Goal: Information Seeking & Learning: Learn about a topic

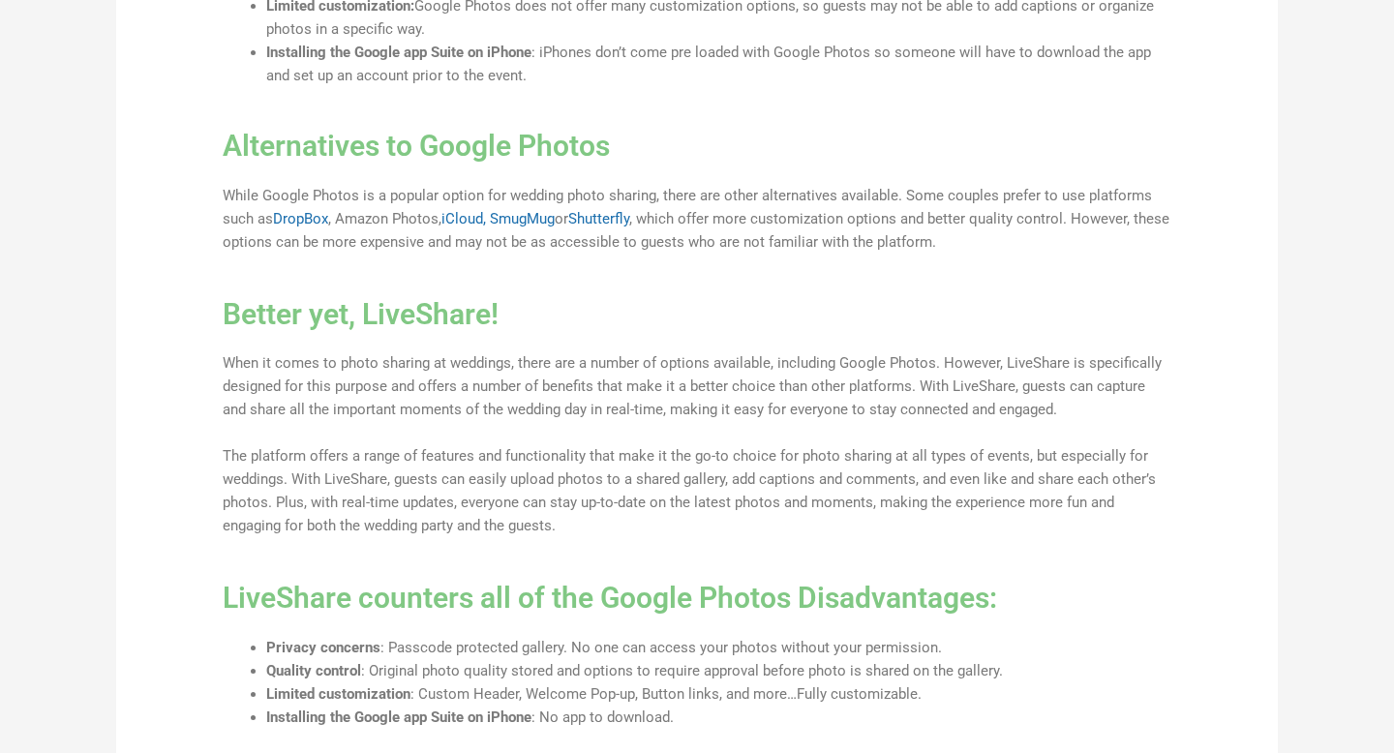
scroll to position [2026, 0]
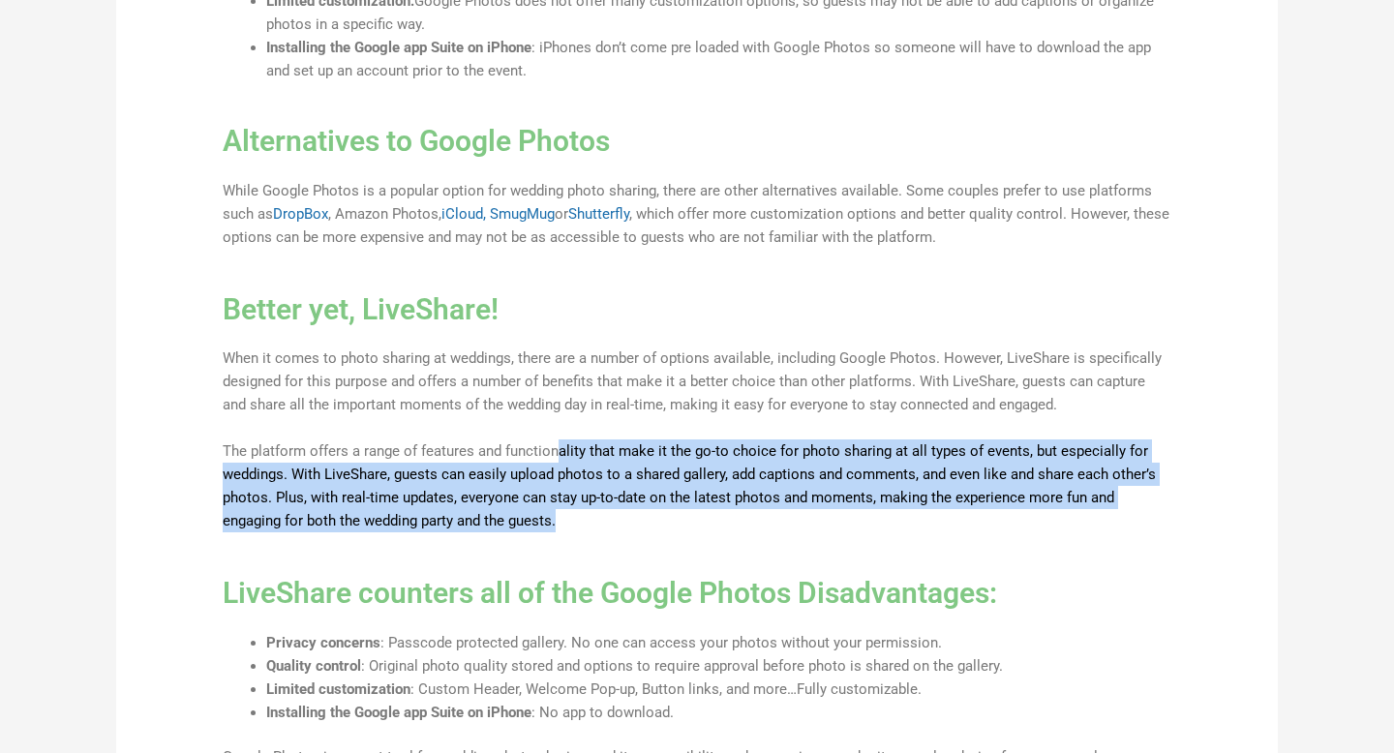
drag, startPoint x: 560, startPoint y: 452, endPoint x: 715, endPoint y: 519, distance: 168.7
click at [713, 516] on p "The platform offers a range of features and functionality that make it the go-t…" at bounding box center [697, 485] width 949 height 93
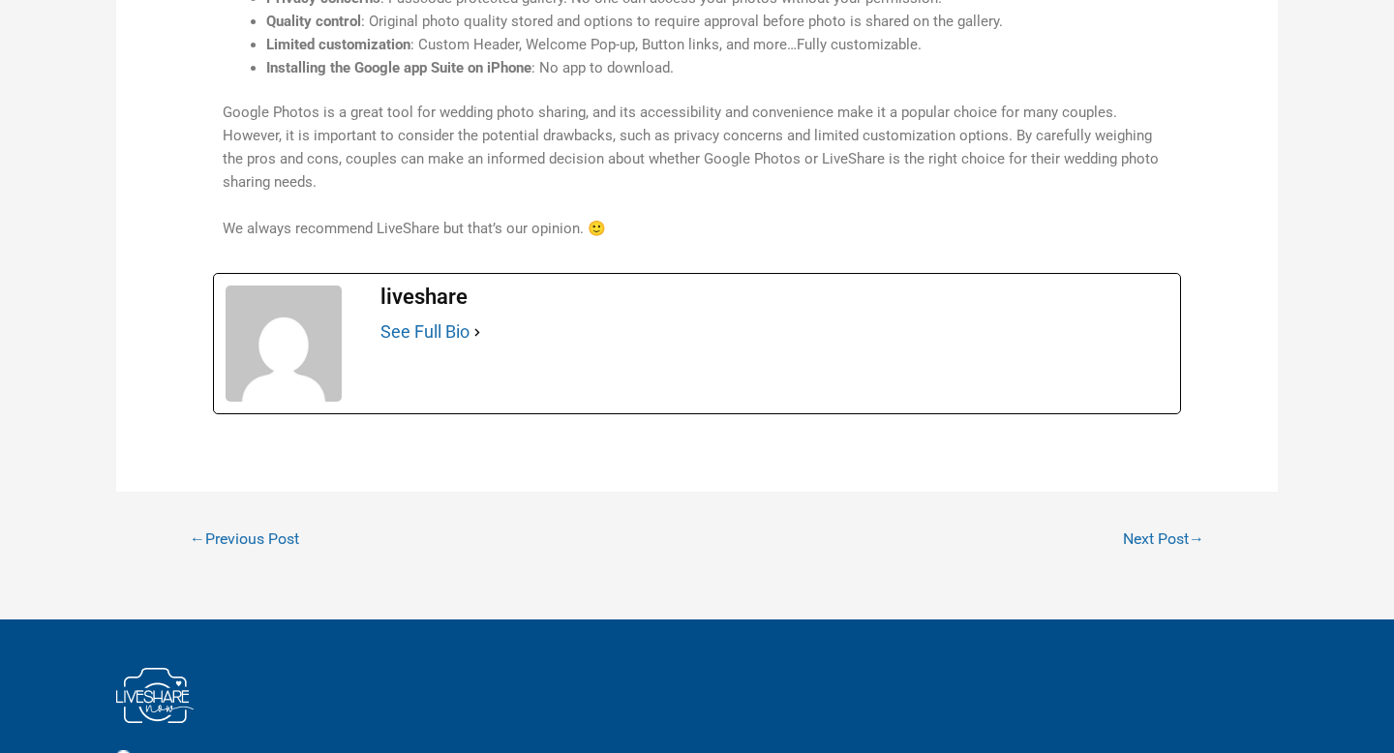
scroll to position [2598, 0]
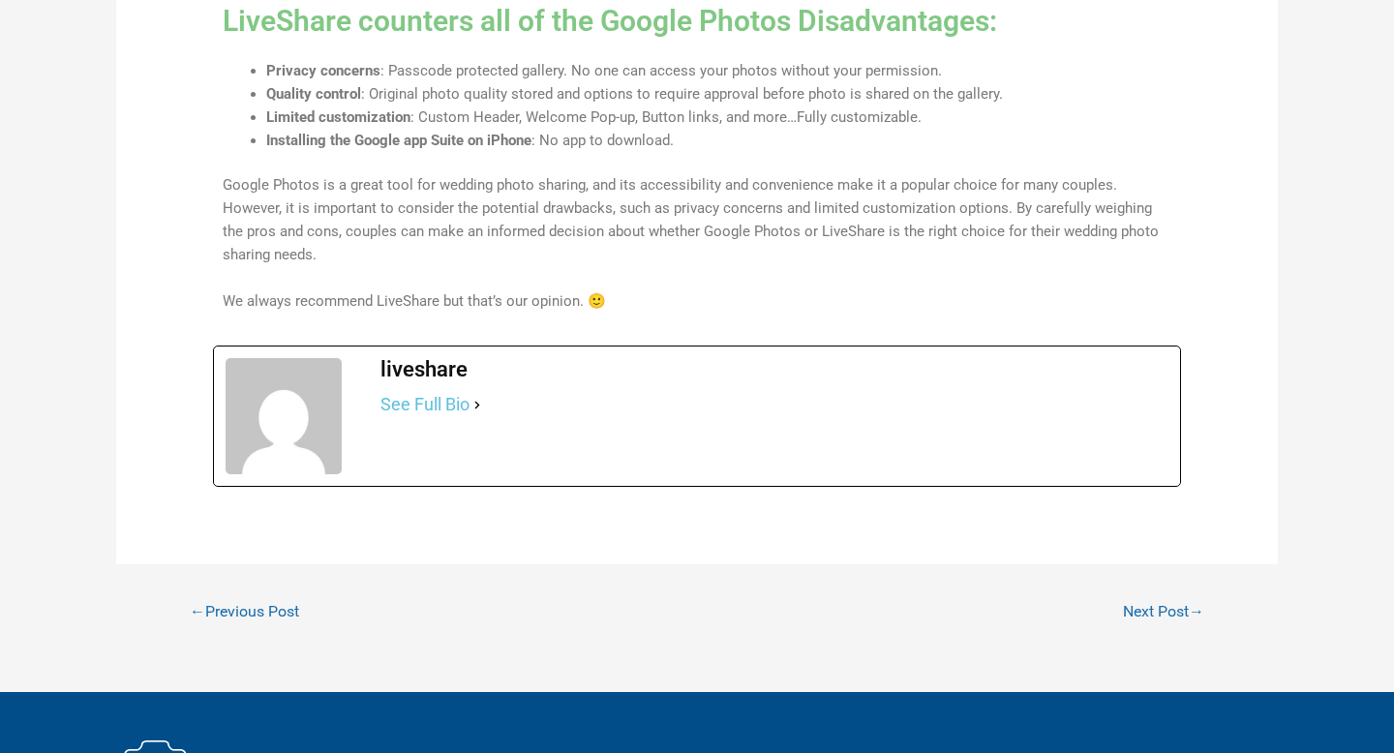
click at [427, 393] on link "See Full Bio" at bounding box center [424, 404] width 89 height 23
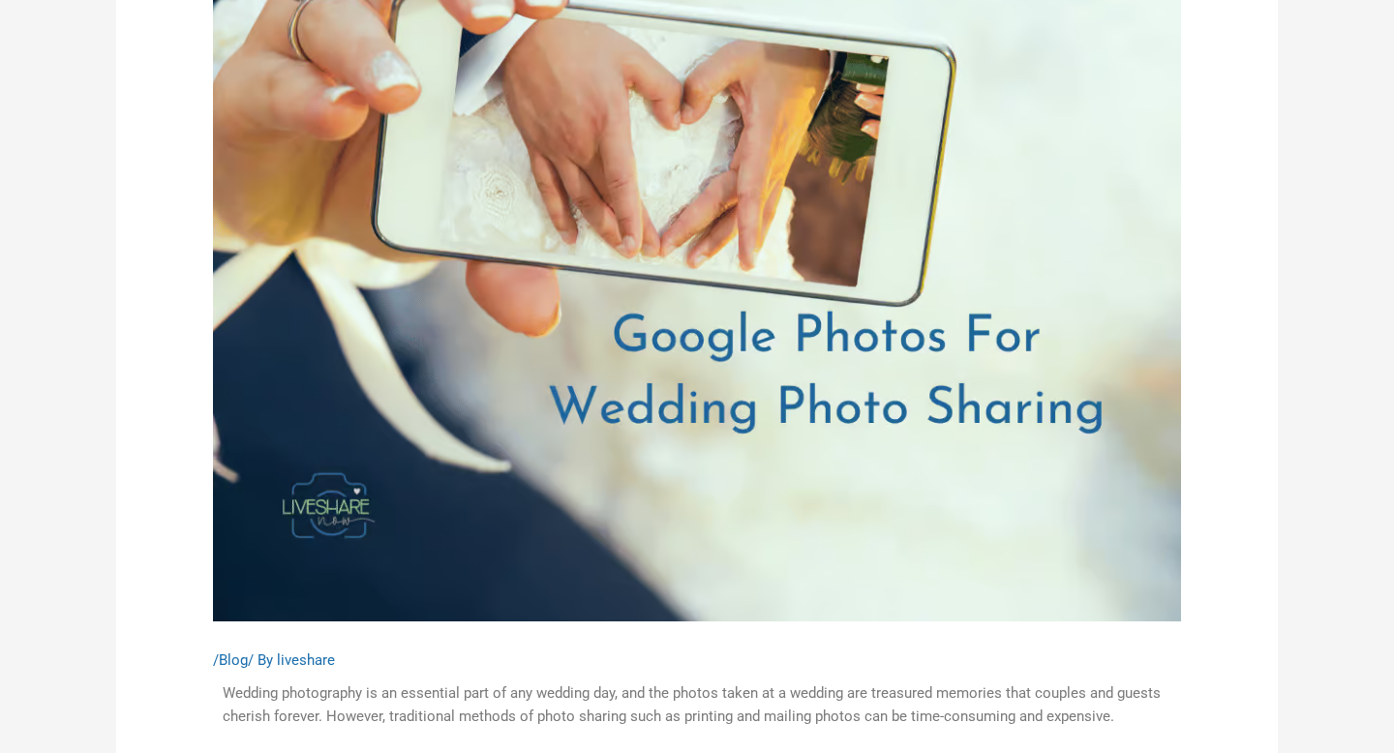
scroll to position [0, 0]
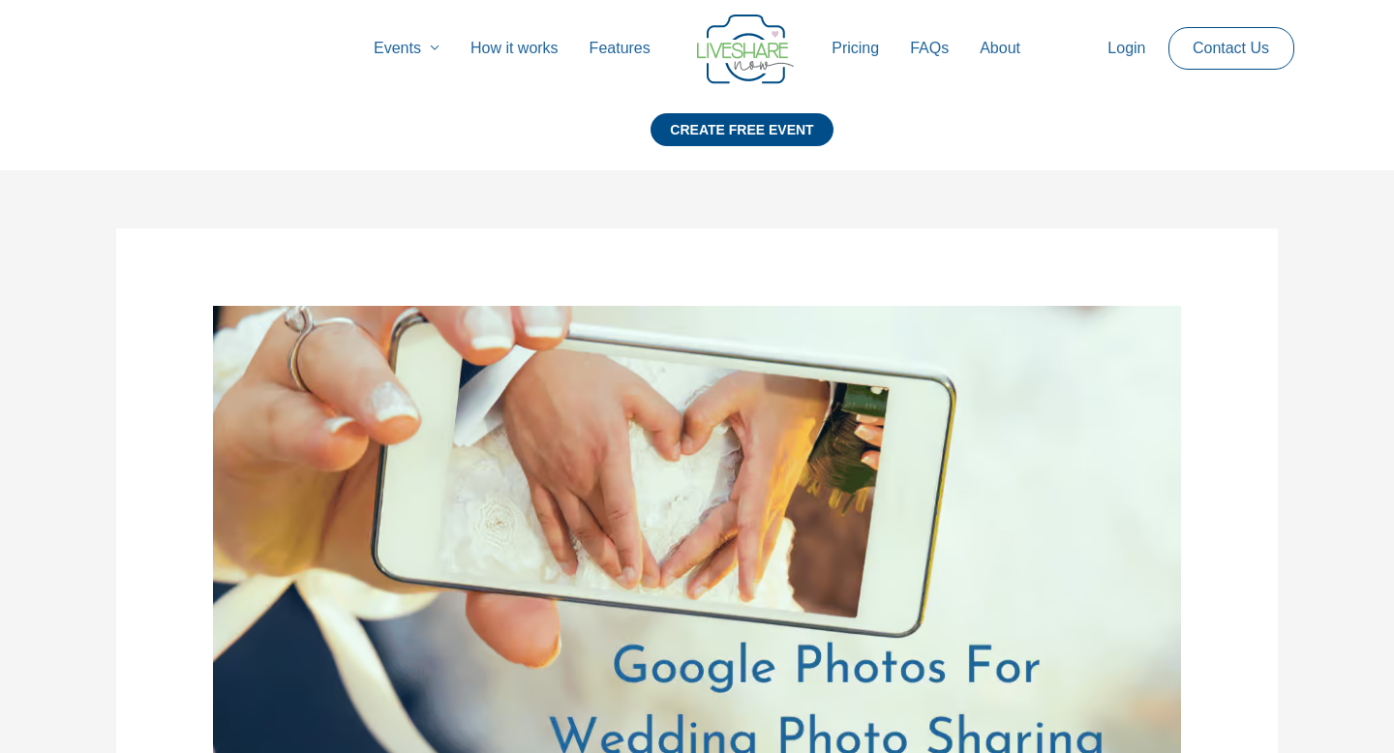
click at [721, 58] on img at bounding box center [745, 50] width 97 height 70
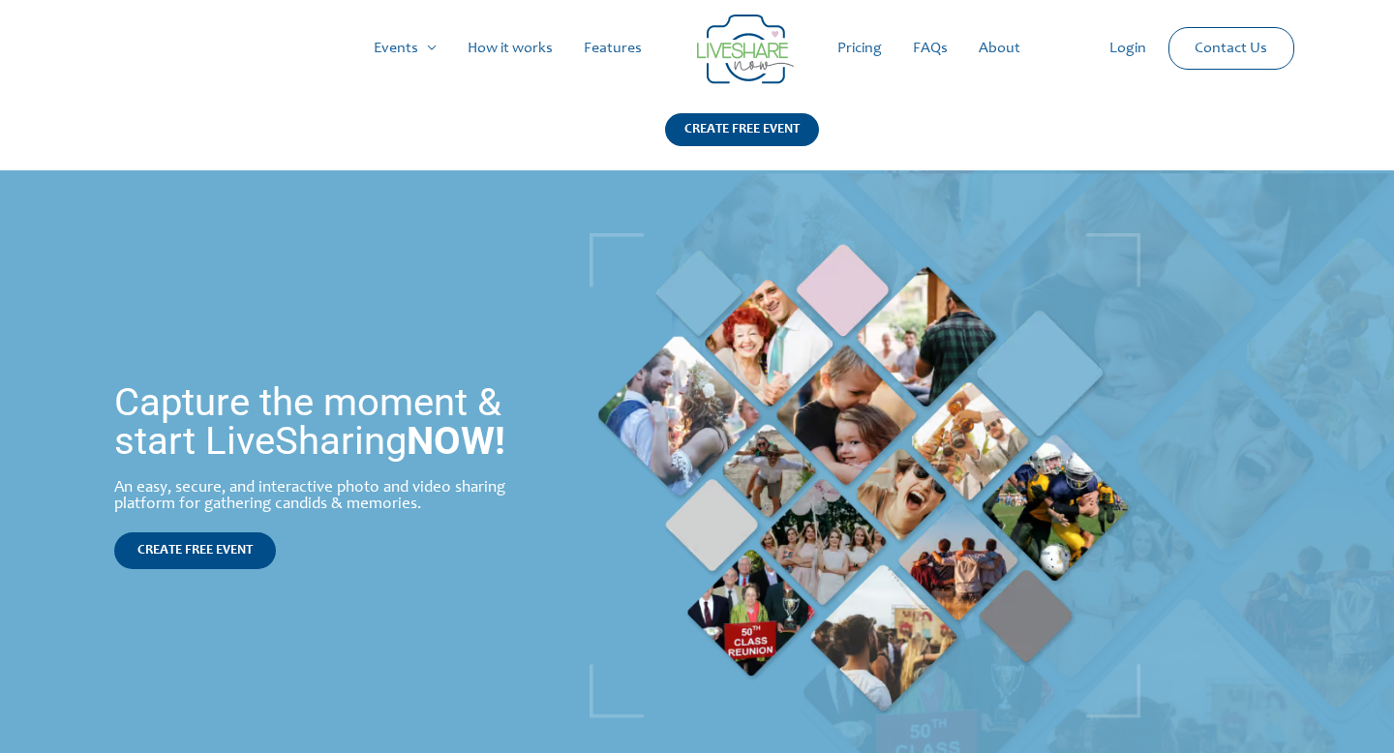
click at [510, 44] on link "How it works" at bounding box center [510, 48] width 116 height 62
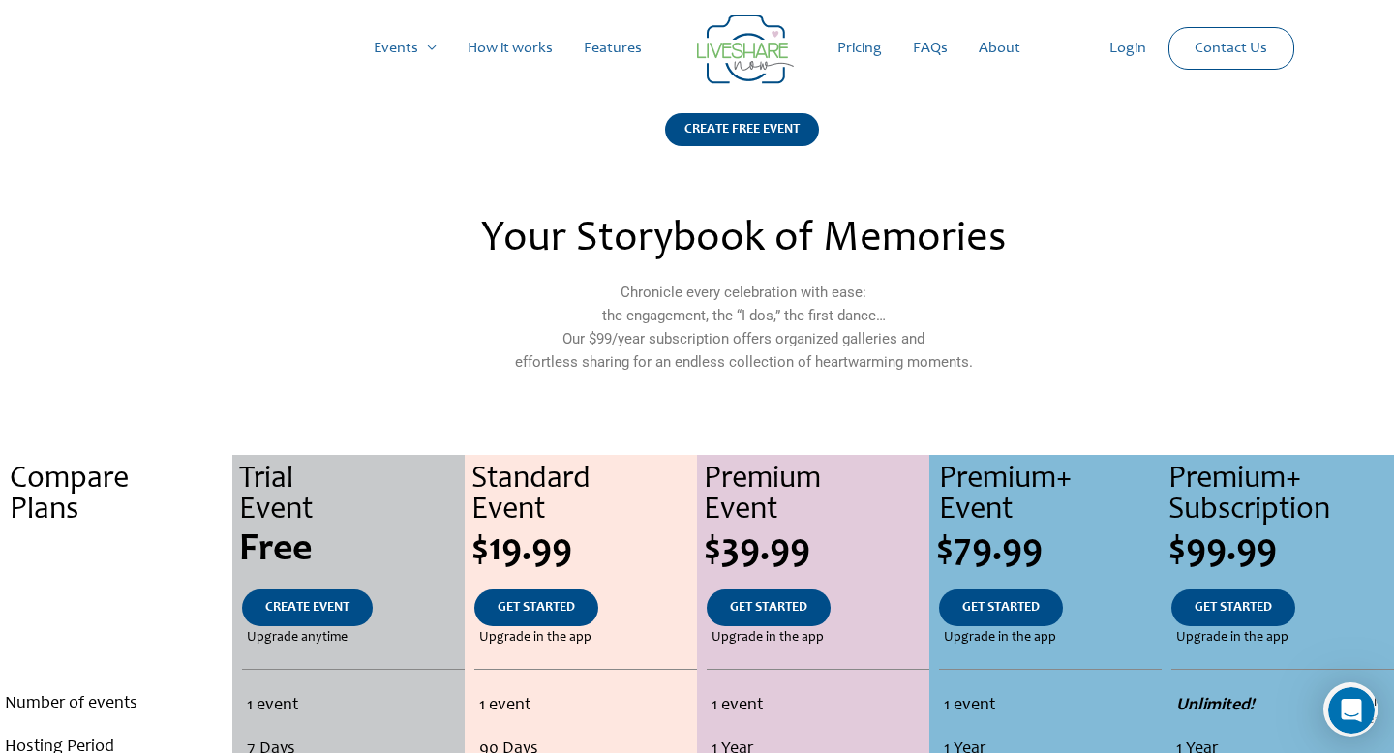
click at [745, 57] on img at bounding box center [745, 50] width 97 height 70
